Goal: Task Accomplishment & Management: Manage account settings

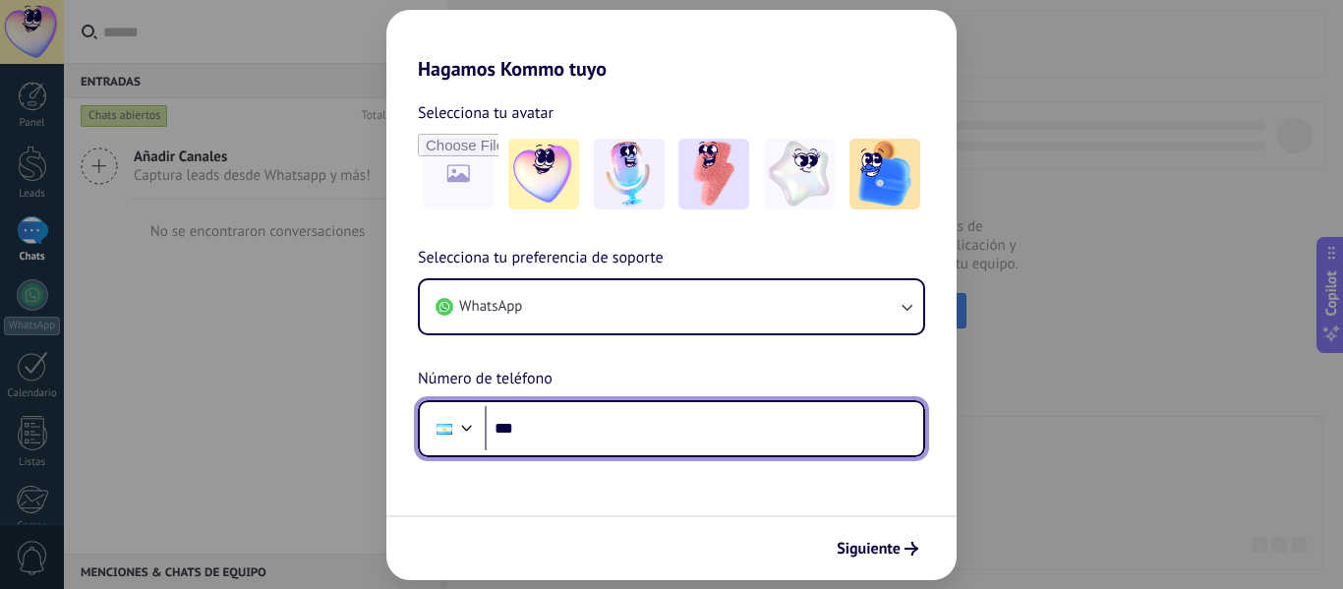
click at [602, 432] on input "***" at bounding box center [704, 428] width 439 height 45
type input "**********"
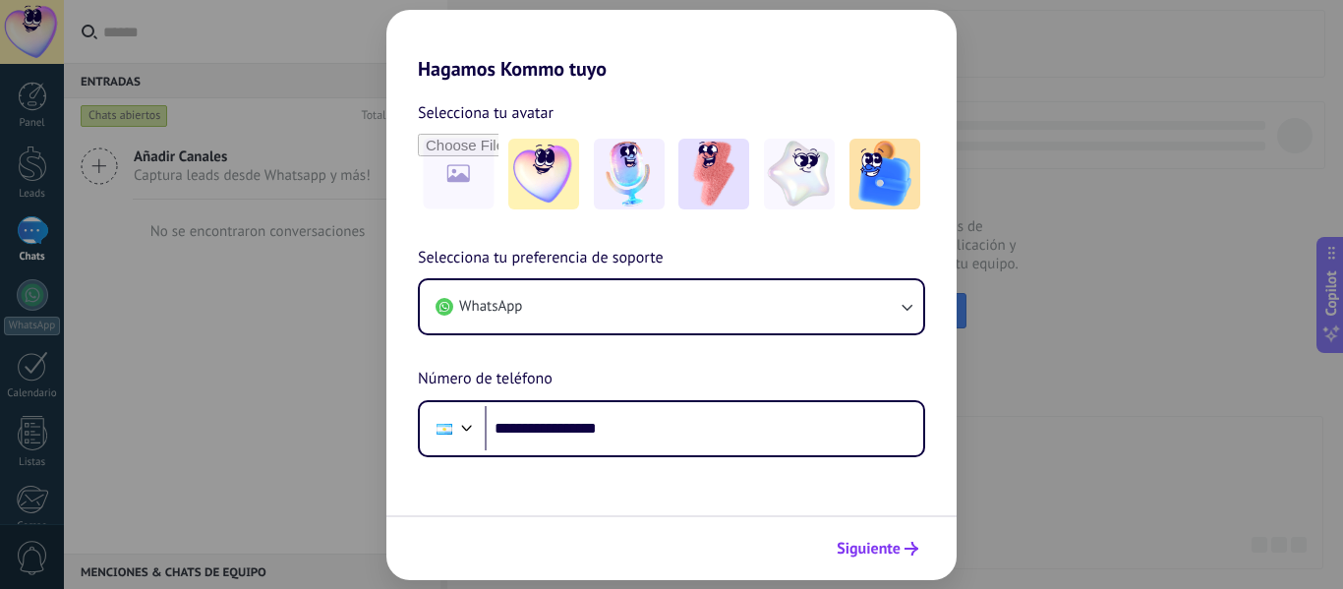
click at [877, 546] on span "Siguiente" at bounding box center [869, 549] width 64 height 14
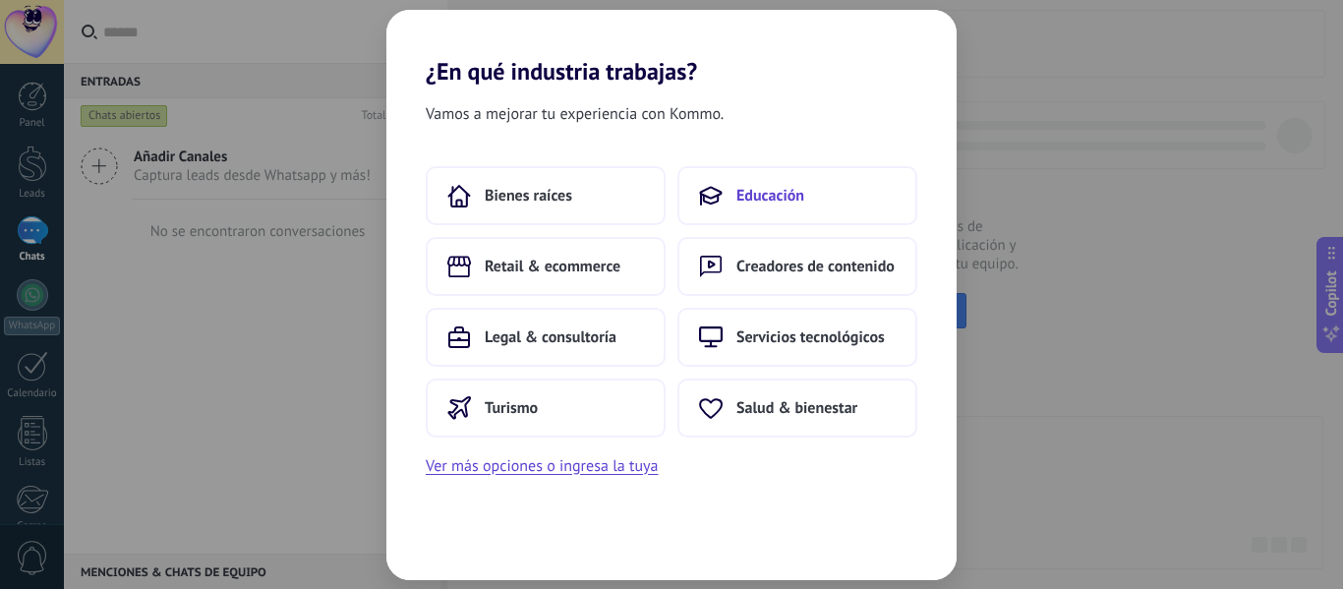
click at [728, 201] on button "Educación" at bounding box center [797, 195] width 240 height 59
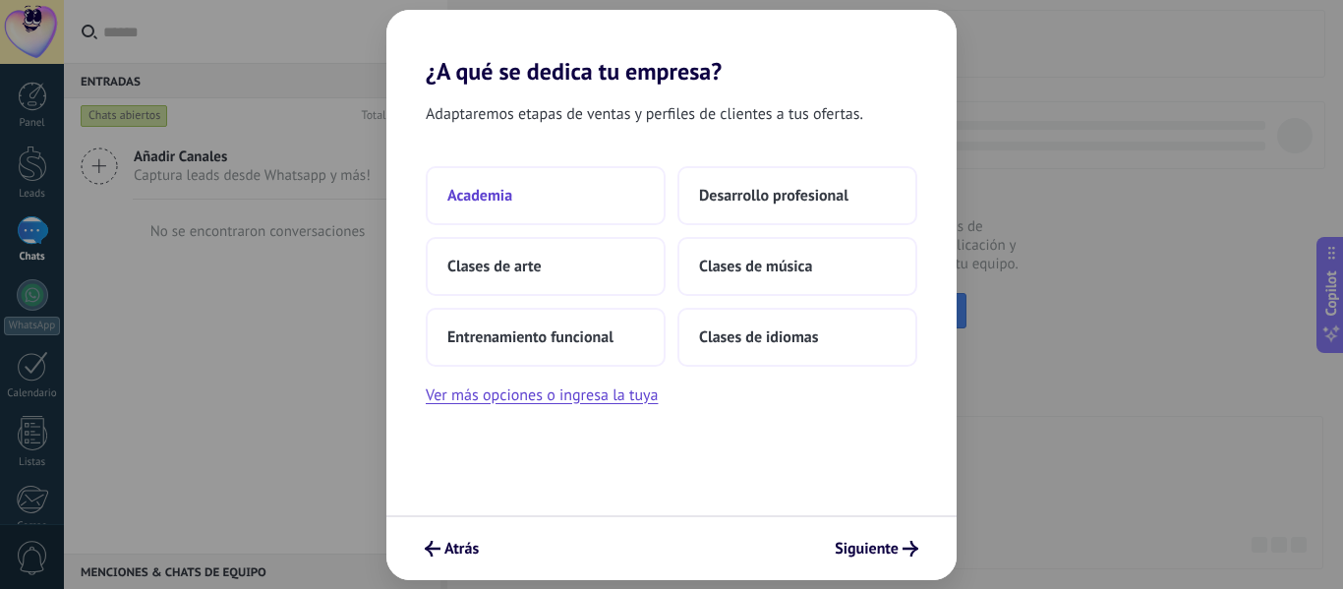
click at [589, 195] on button "Academia" at bounding box center [546, 195] width 240 height 59
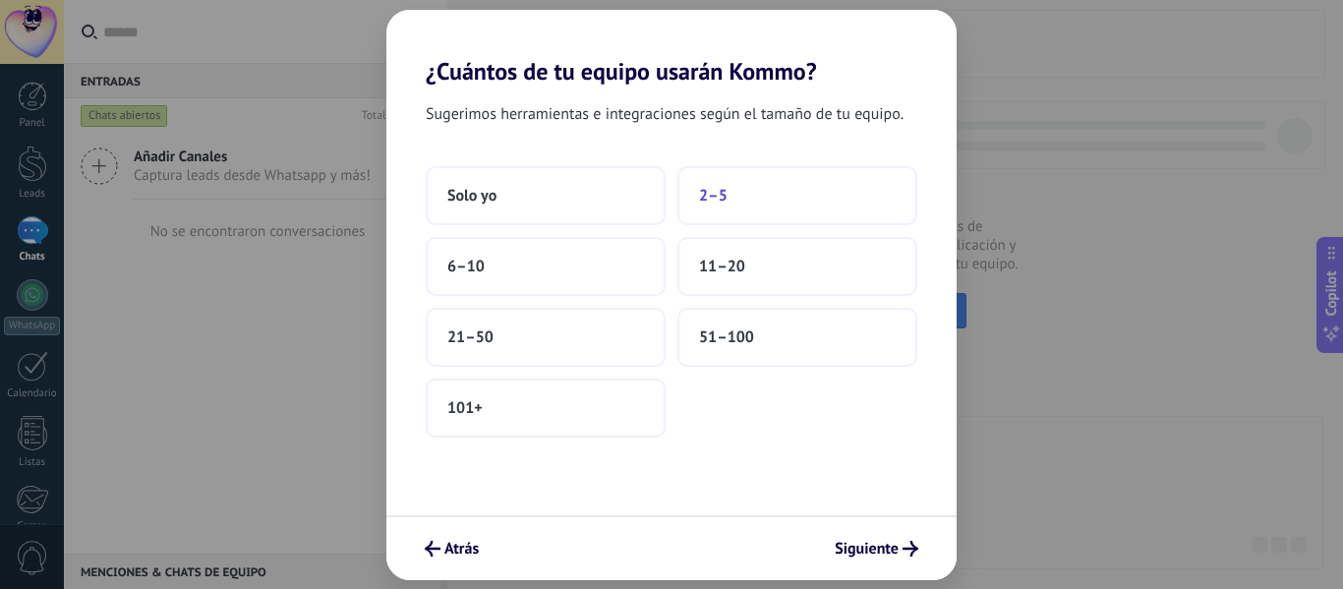
click at [738, 190] on button "2–5" at bounding box center [797, 195] width 240 height 59
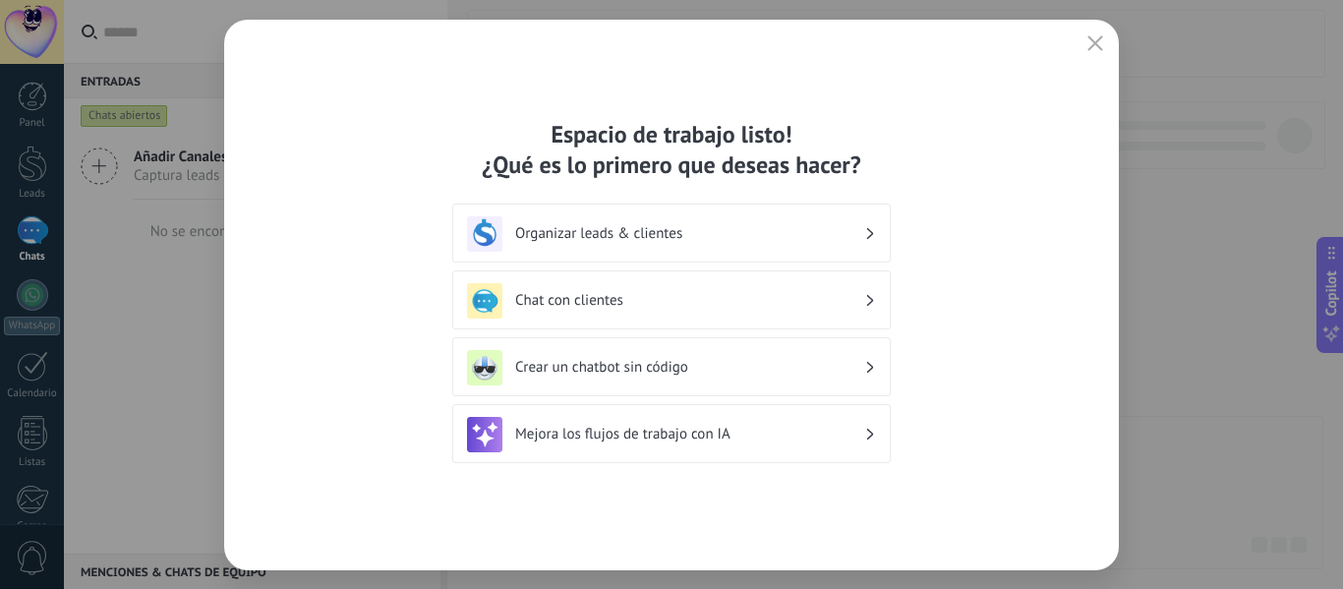
click at [755, 229] on h3 "Organizar leads & clientes" at bounding box center [689, 233] width 349 height 19
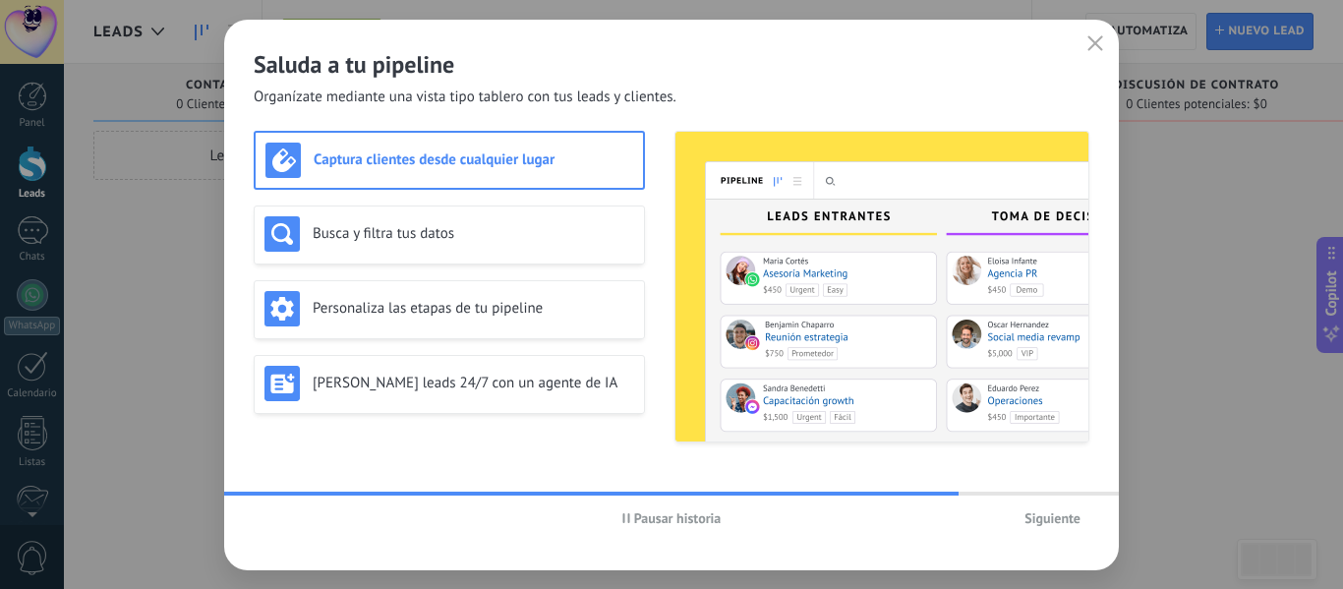
click at [534, 175] on div "Captura clientes desde cualquier lugar" at bounding box center [449, 160] width 368 height 35
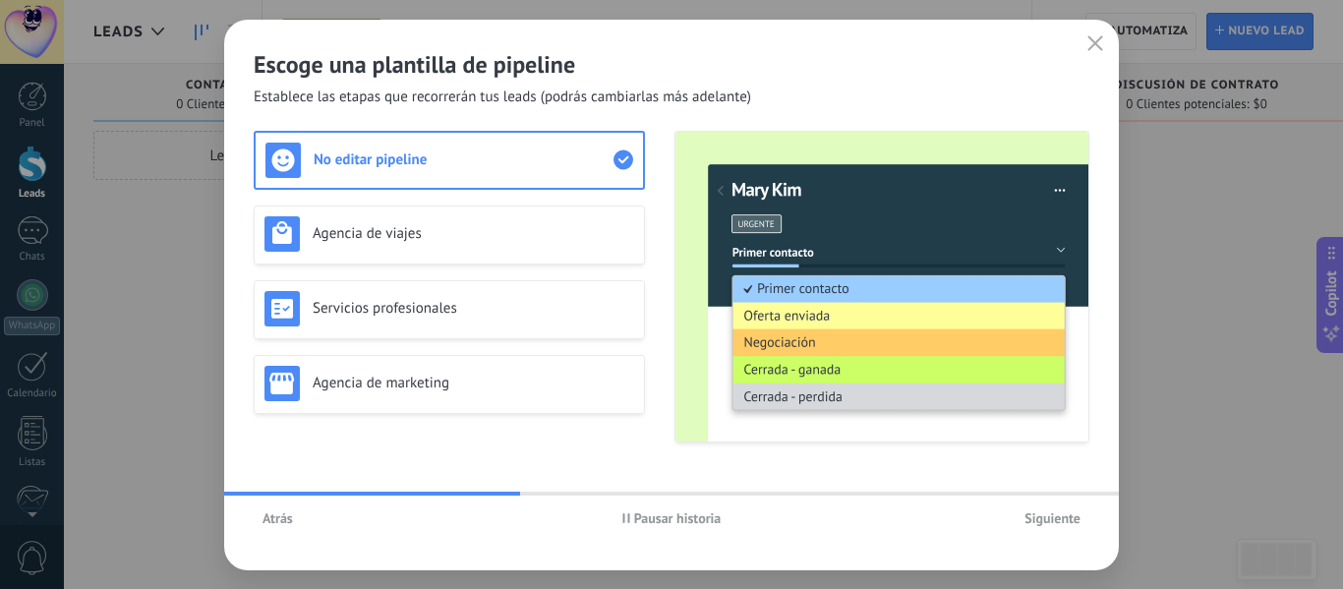
click at [285, 523] on span "Atrás" at bounding box center [278, 518] width 30 height 14
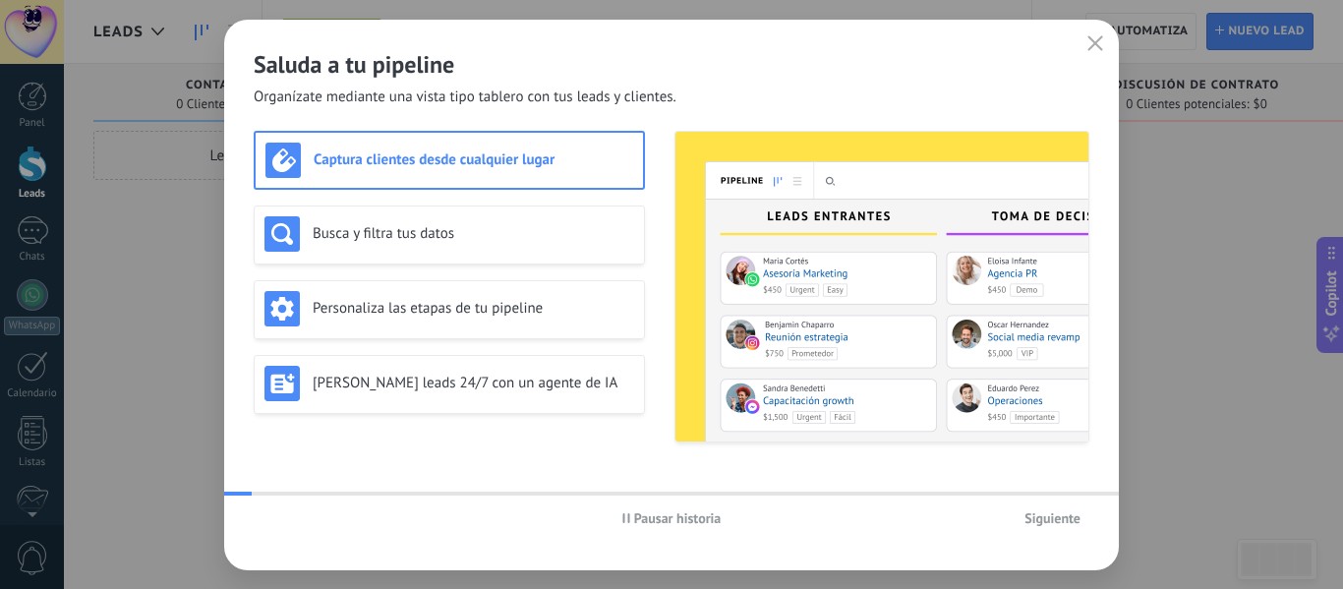
click at [285, 523] on div "Pausar historia Siguiente" at bounding box center [671, 518] width 895 height 45
click at [1100, 48] on use "button" at bounding box center [1095, 42] width 15 height 15
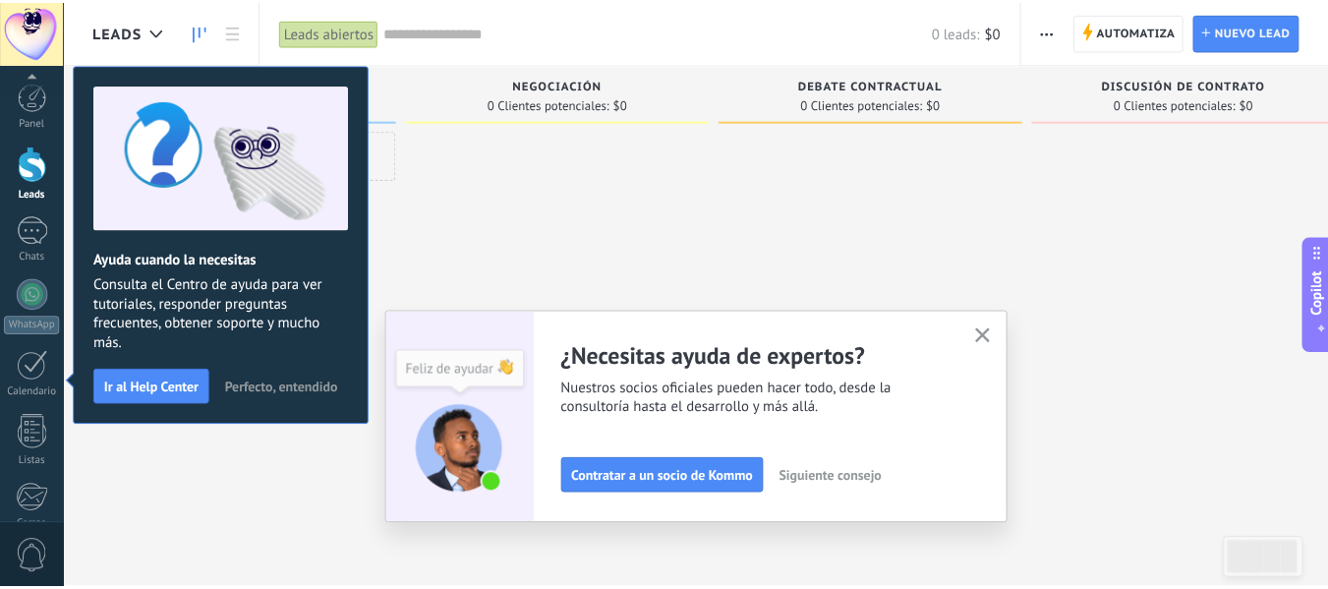
scroll to position [229, 0]
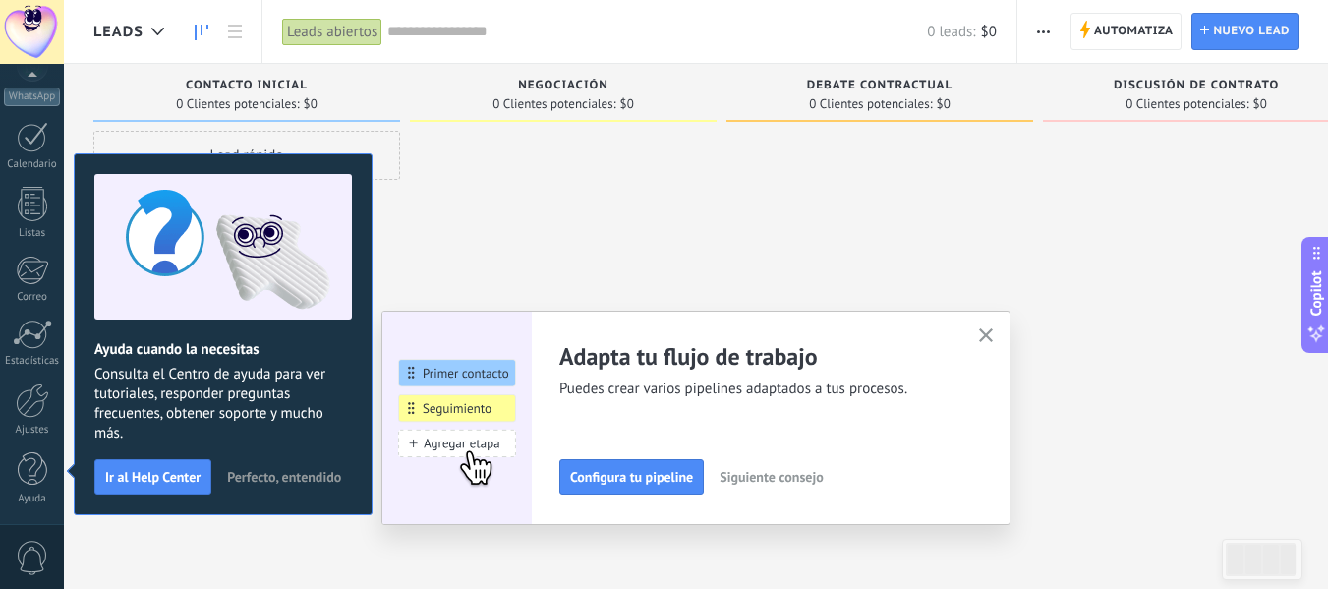
click at [987, 332] on icon "button" at bounding box center [986, 335] width 15 height 15
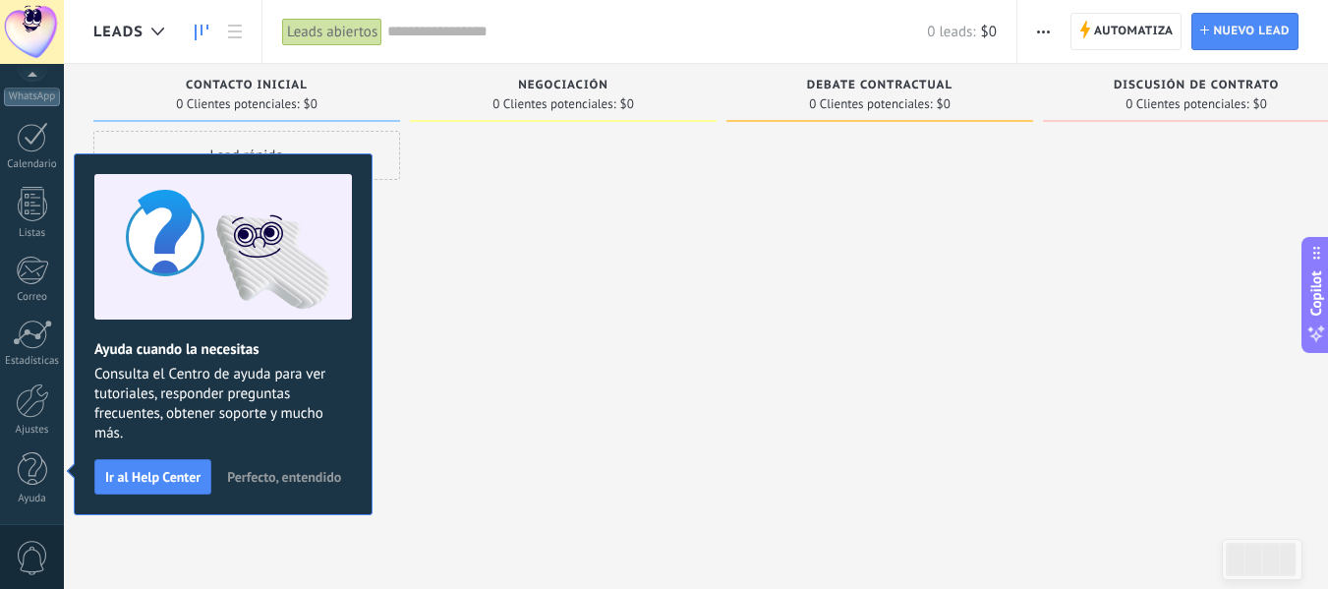
click at [259, 76] on div "Contacto inicial 0 Clientes potenciales: $0" at bounding box center [246, 93] width 307 height 58
click at [254, 82] on span "Contacto inicial" at bounding box center [247, 86] width 122 height 14
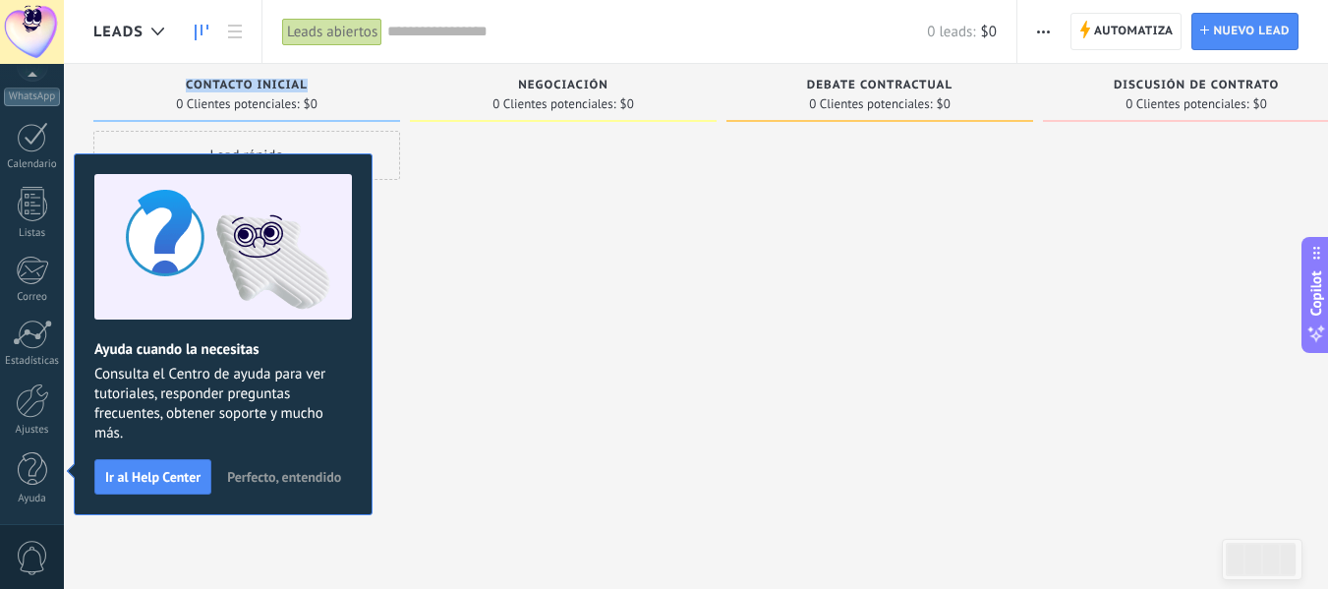
click at [254, 82] on span "Contacto inicial" at bounding box center [247, 86] width 122 height 14
click at [433, 441] on div at bounding box center [563, 297] width 307 height 332
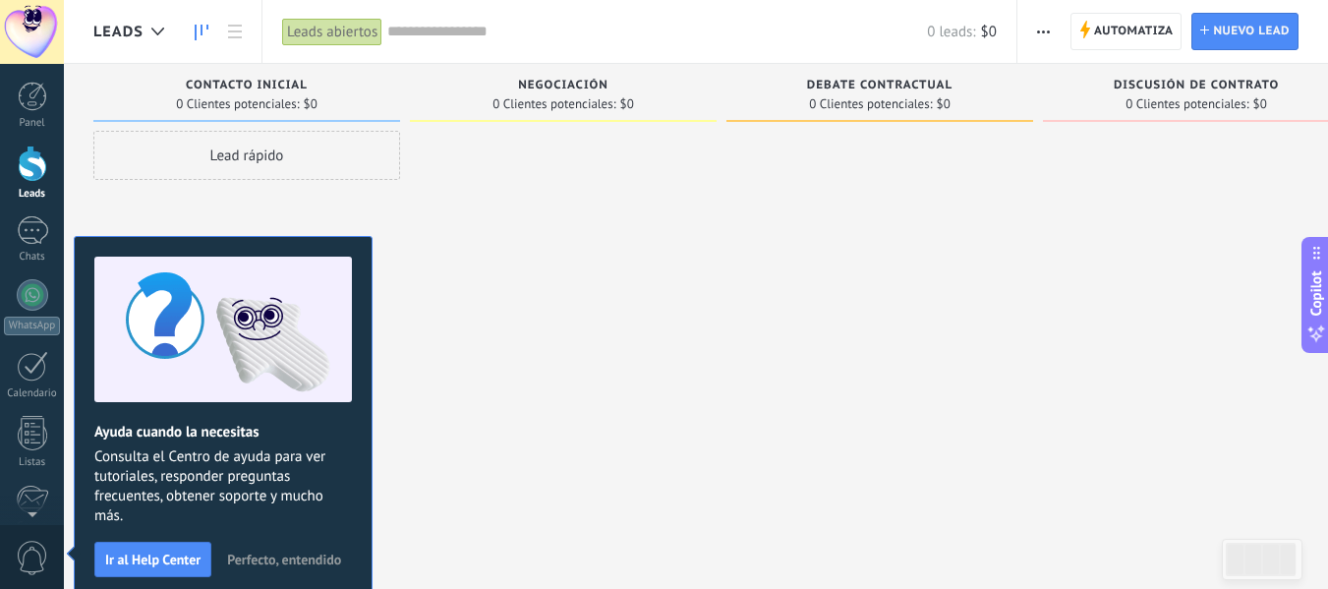
click at [433, 441] on div at bounding box center [563, 297] width 307 height 332
click at [528, 85] on span "Negociación" at bounding box center [563, 86] width 90 height 14
click at [325, 31] on div "Leads abiertos" at bounding box center [332, 32] width 100 height 29
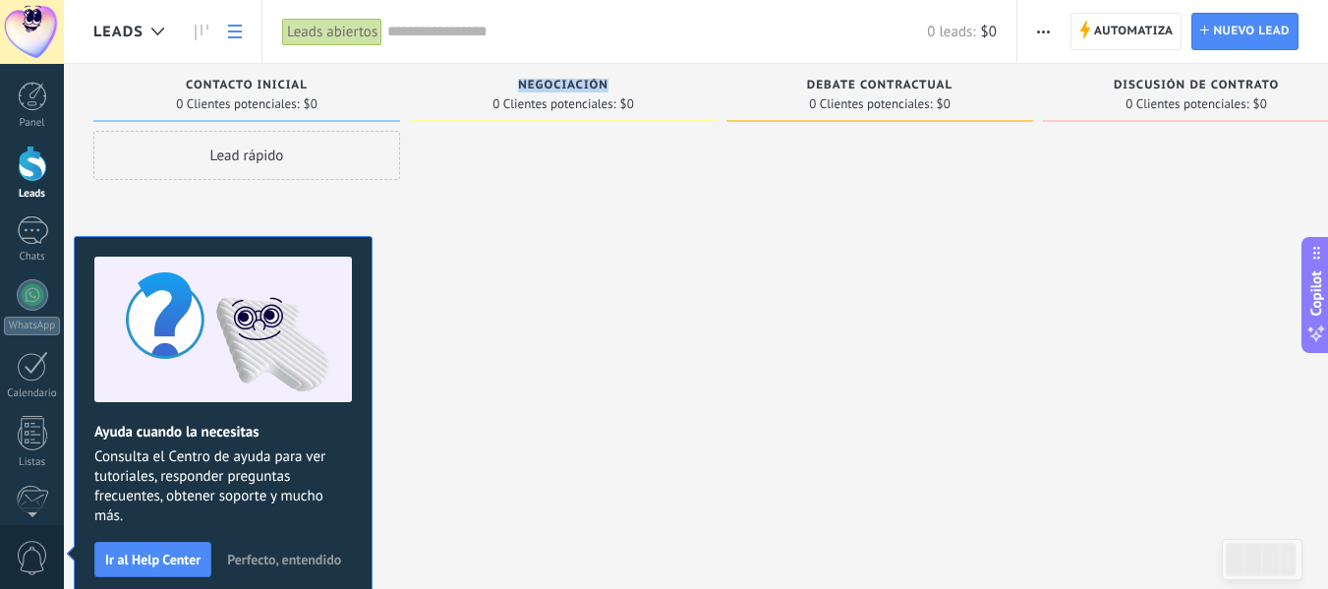
click at [249, 38] on link at bounding box center [234, 32] width 33 height 38
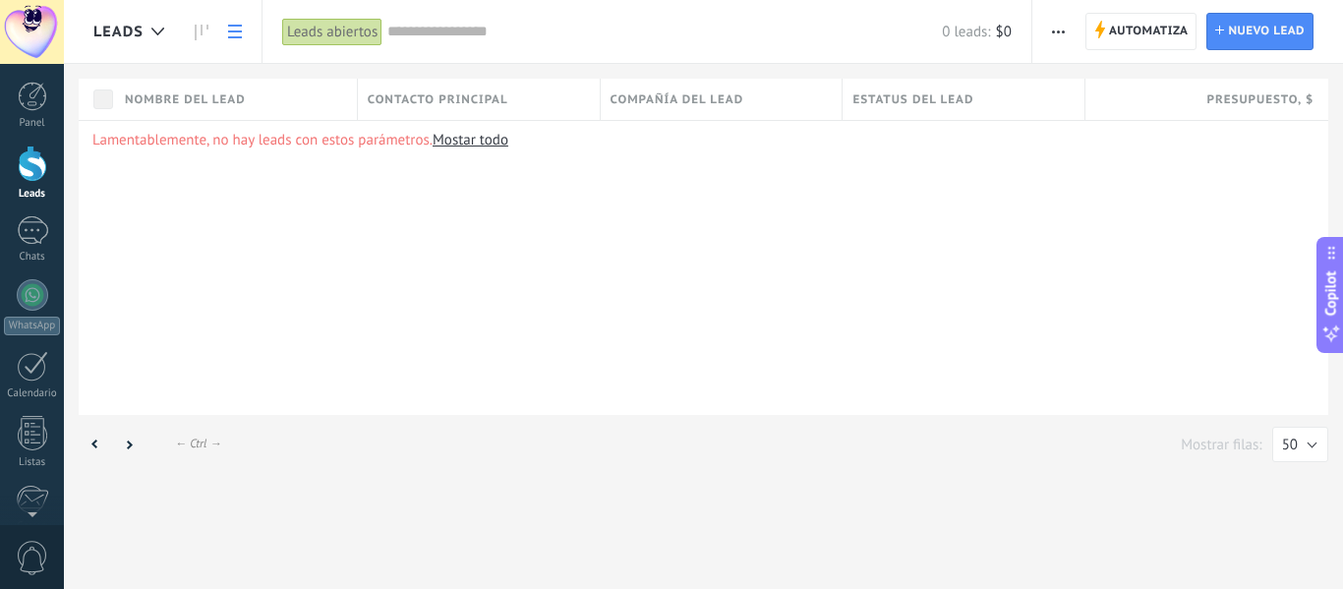
click at [239, 29] on icon at bounding box center [235, 32] width 14 height 14
click at [133, 93] on span "Nombre del lead" at bounding box center [185, 99] width 121 height 19
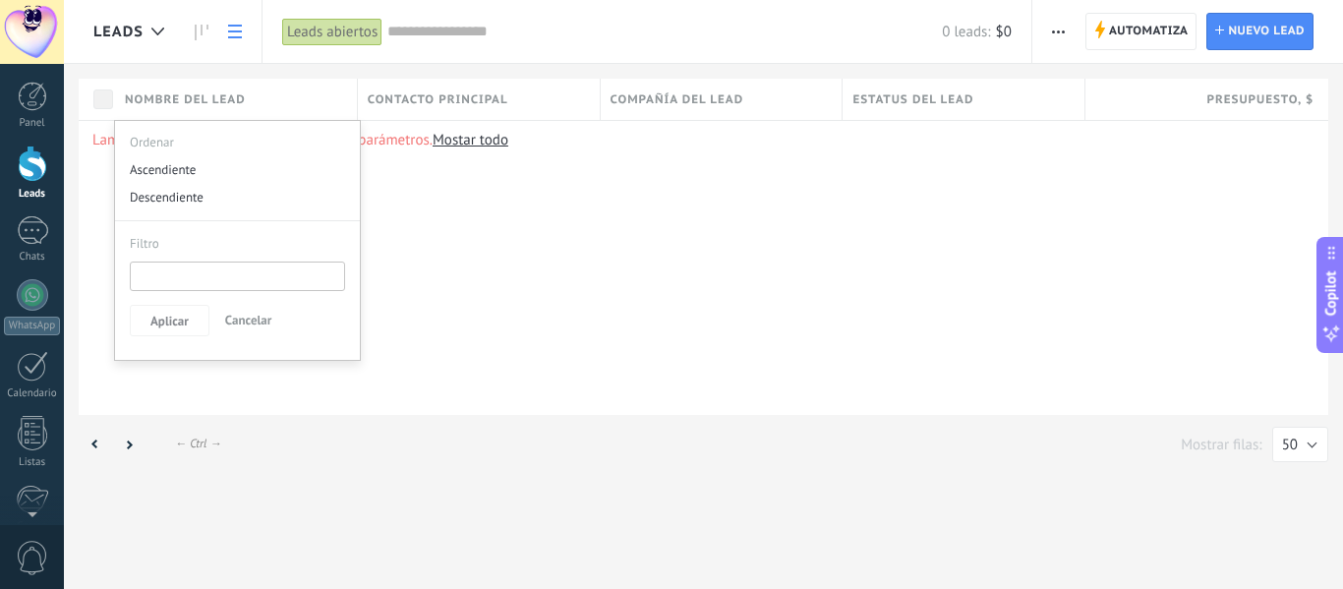
click at [319, 272] on input "text" at bounding box center [237, 276] width 215 height 29
type input "*********"
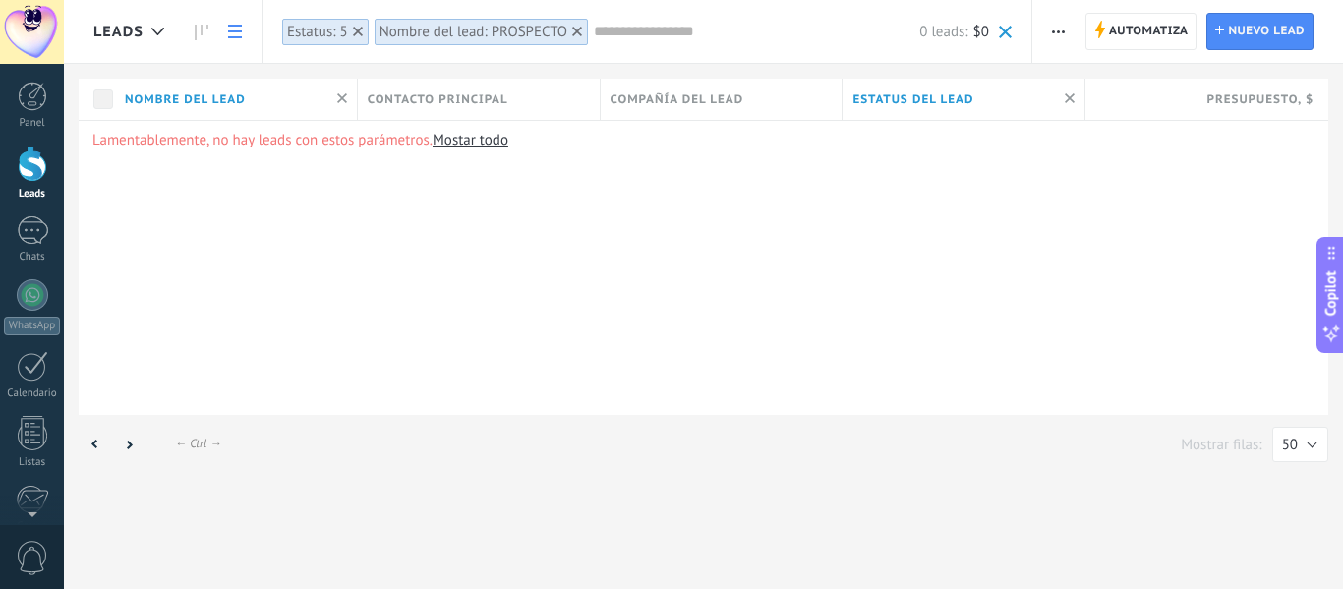
click at [578, 29] on use at bounding box center [577, 32] width 10 height 10
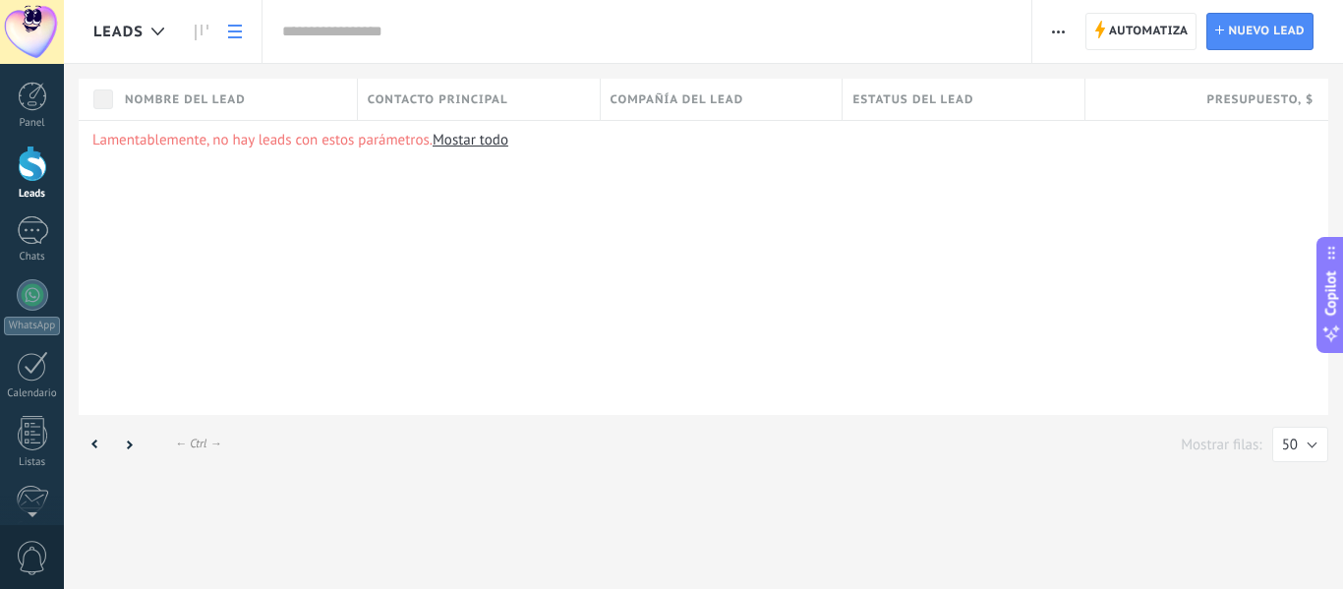
click at [773, 160] on div "Lamentablemente, no hay leads con estos parámetros. [GEOGRAPHIC_DATA] todo" at bounding box center [704, 267] width 1250 height 295
click at [1000, 98] on div "Estatus del lead" at bounding box center [964, 99] width 242 height 41
click at [911, 284] on div "Etapas activas" at bounding box center [964, 276] width 215 height 29
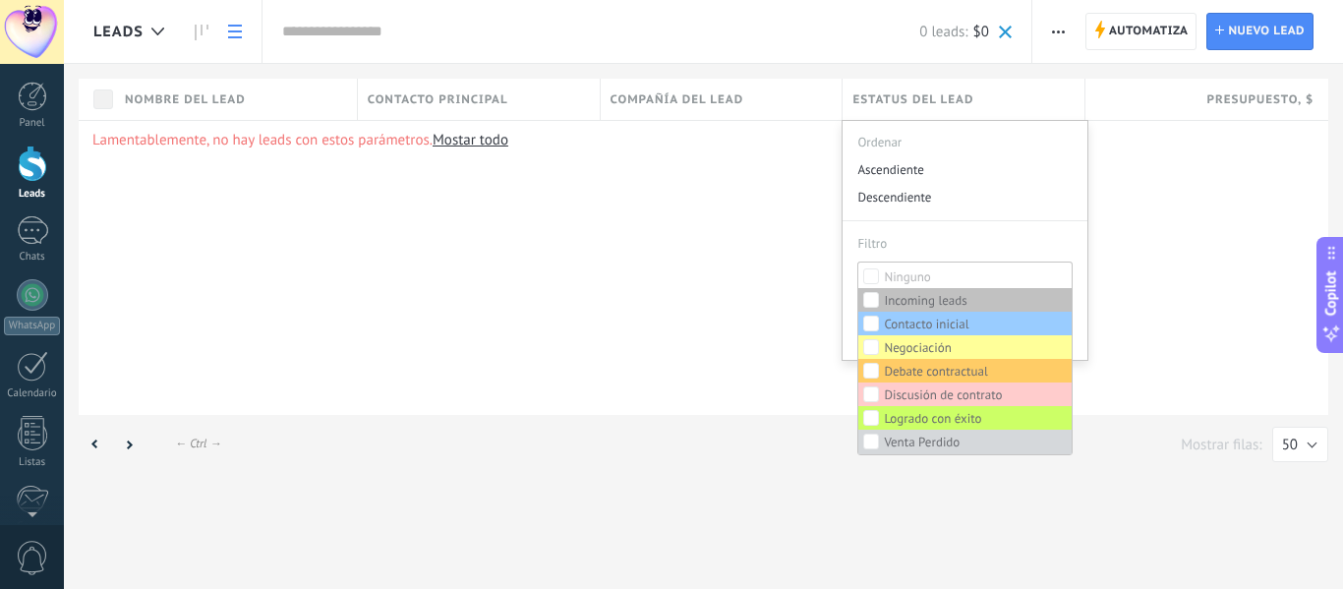
click at [734, 326] on div "Lamentablemente, no hay leads con estos parámetros. [GEOGRAPHIC_DATA] todo" at bounding box center [704, 267] width 1250 height 295
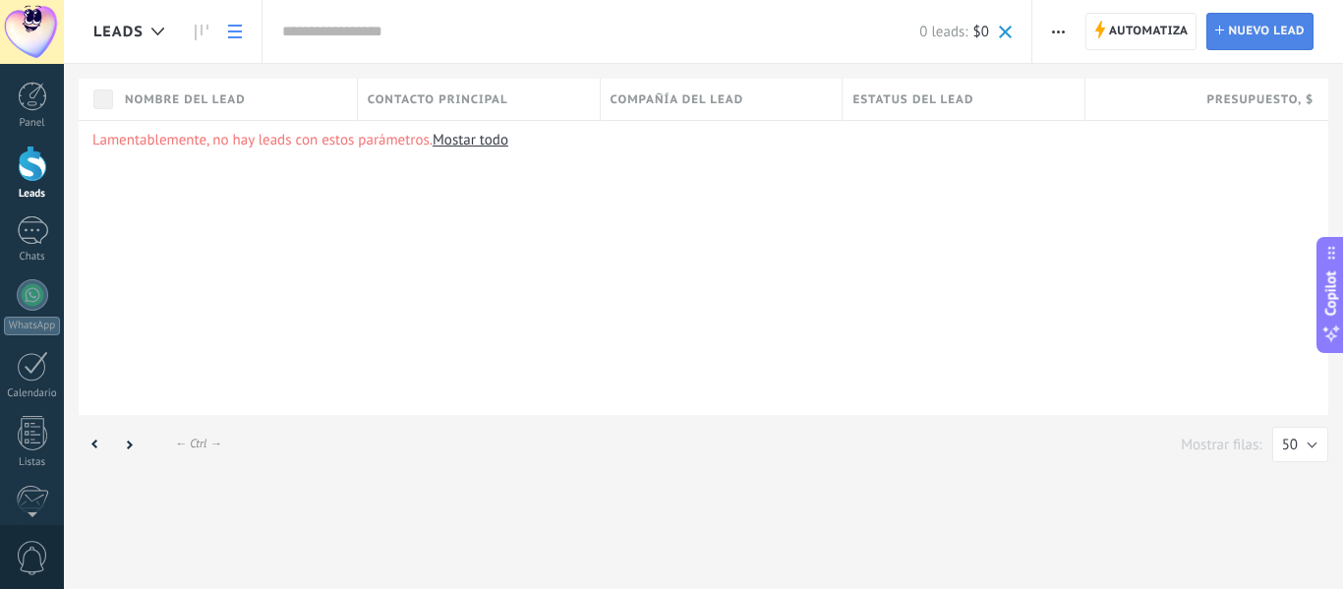
click at [1254, 38] on span "Nuevo lead" at bounding box center [1266, 31] width 77 height 35
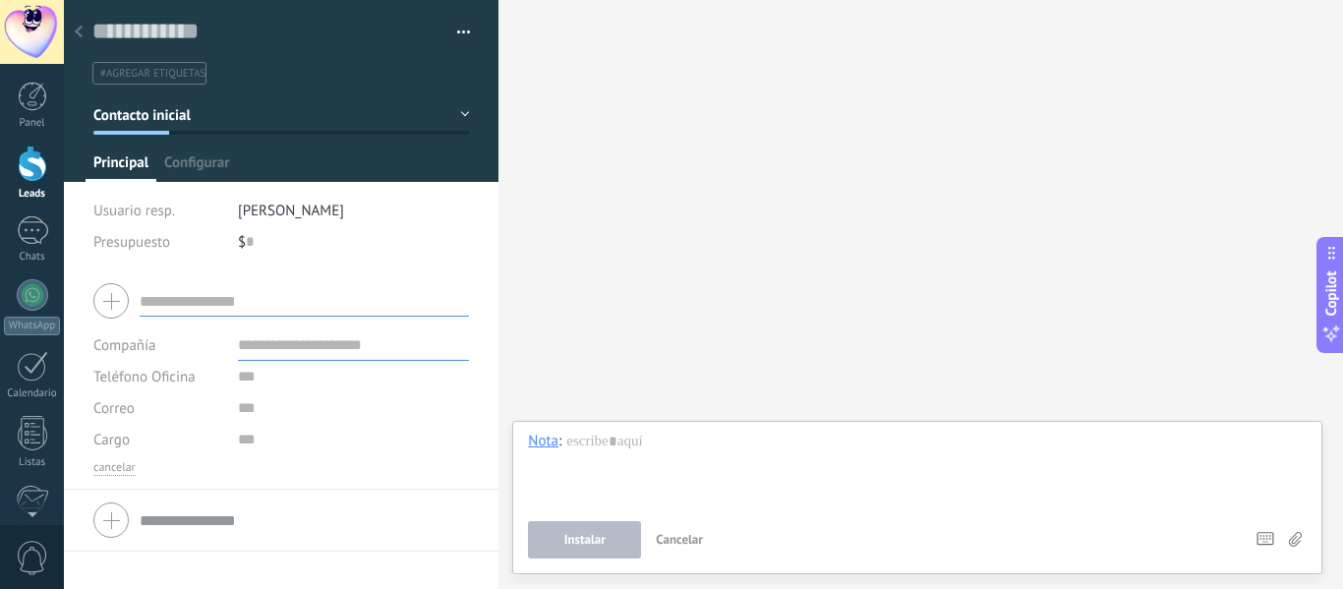
click at [83, 27] on div at bounding box center [79, 33] width 28 height 38
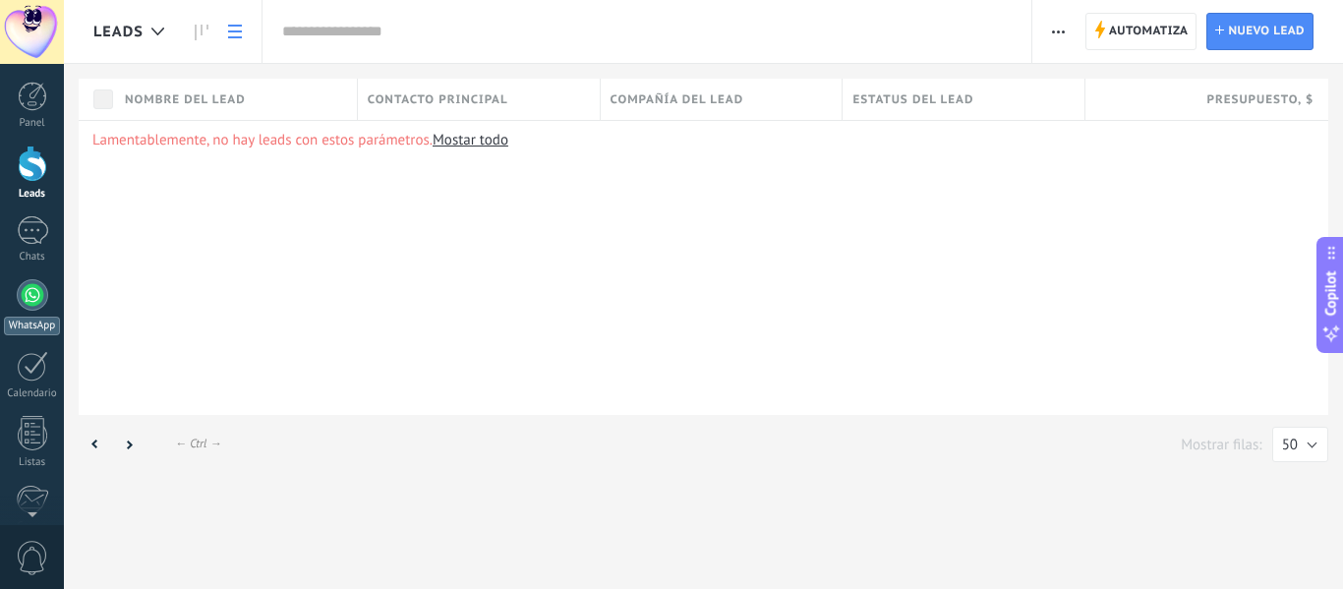
click at [35, 306] on div at bounding box center [32, 294] width 31 height 31
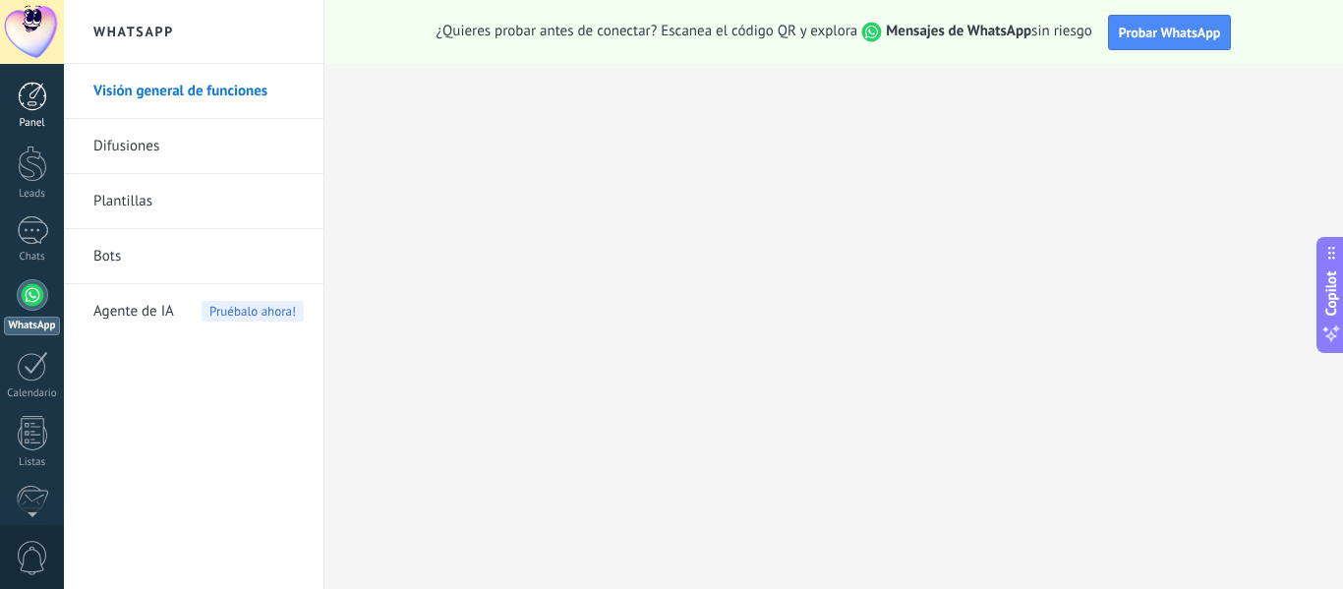
click at [38, 115] on link "Panel" at bounding box center [32, 106] width 64 height 48
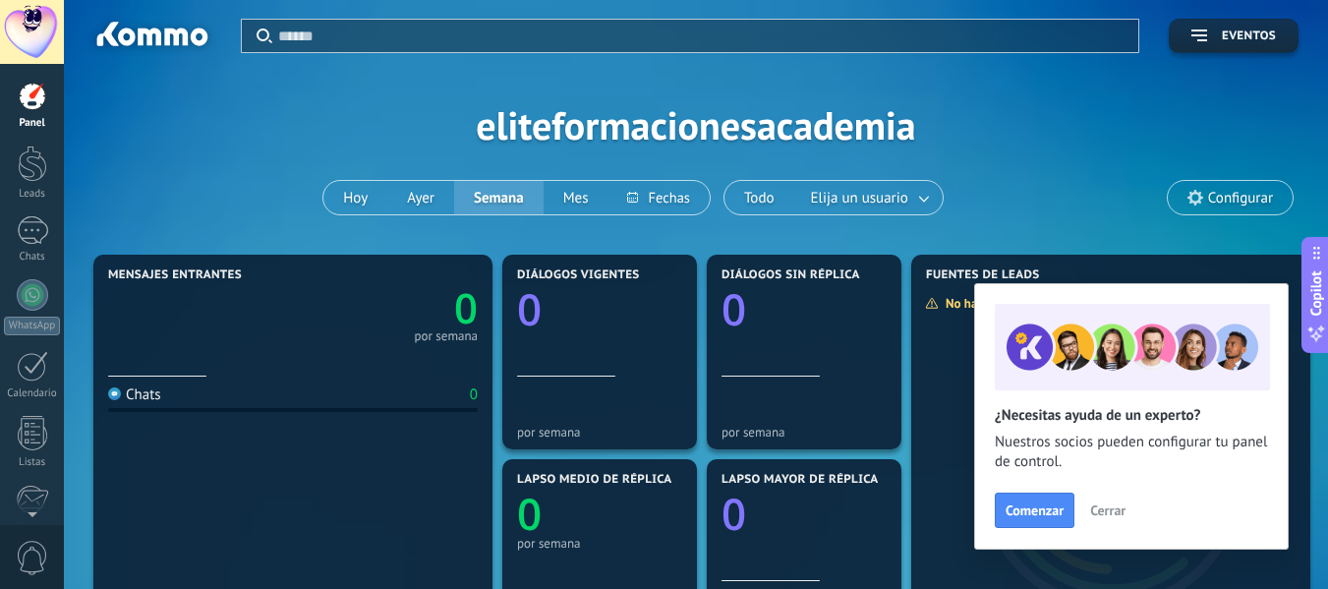
click at [1122, 515] on span "Cerrar" at bounding box center [1107, 510] width 35 height 14
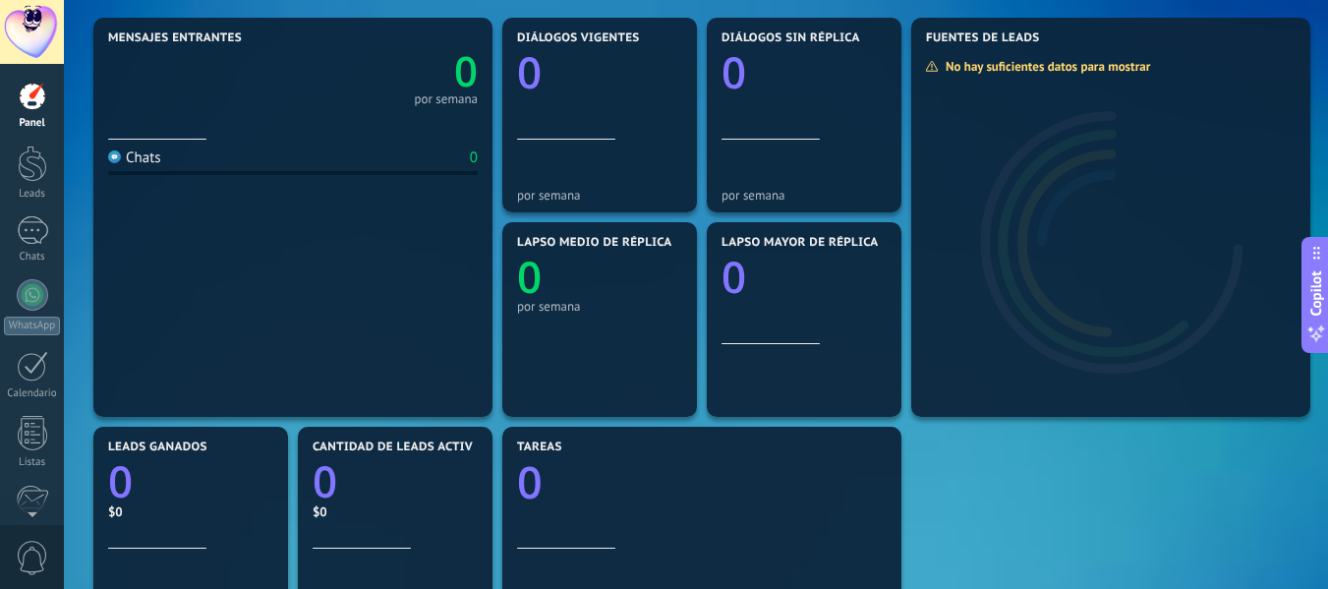
scroll to position [230, 0]
